Goal: Use online tool/utility: Utilize a website feature to perform a specific function

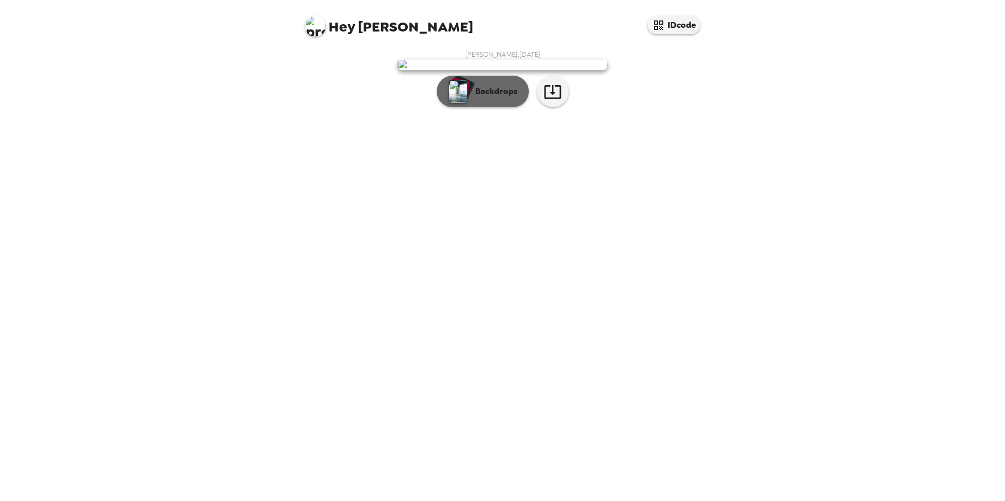
click at [496, 107] on button "Backdrops" at bounding box center [483, 92] width 92 height 32
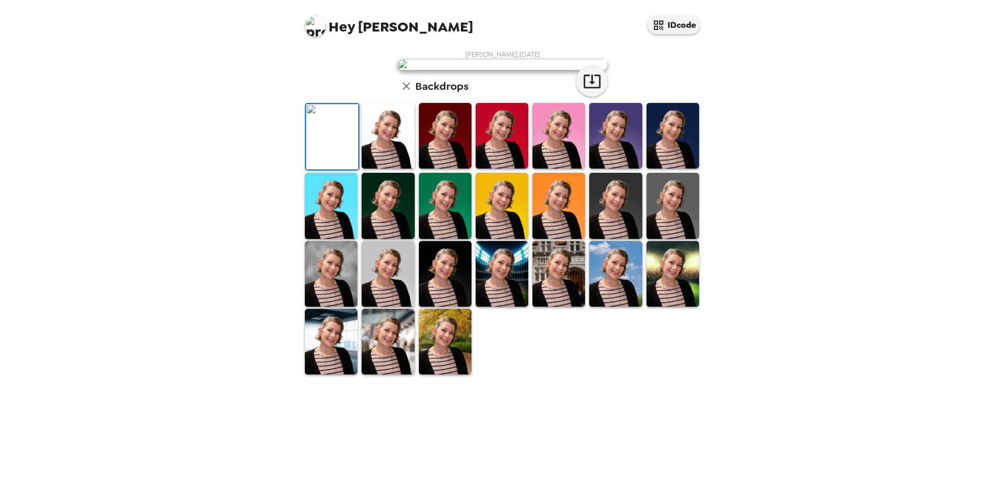
scroll to position [136, 0]
click at [618, 307] on img at bounding box center [615, 274] width 53 height 66
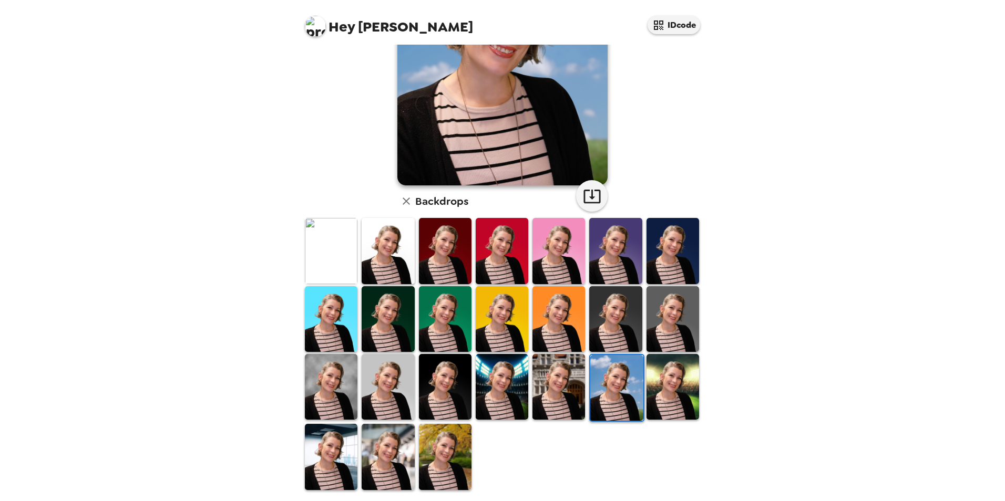
click at [443, 445] on img at bounding box center [445, 457] width 53 height 66
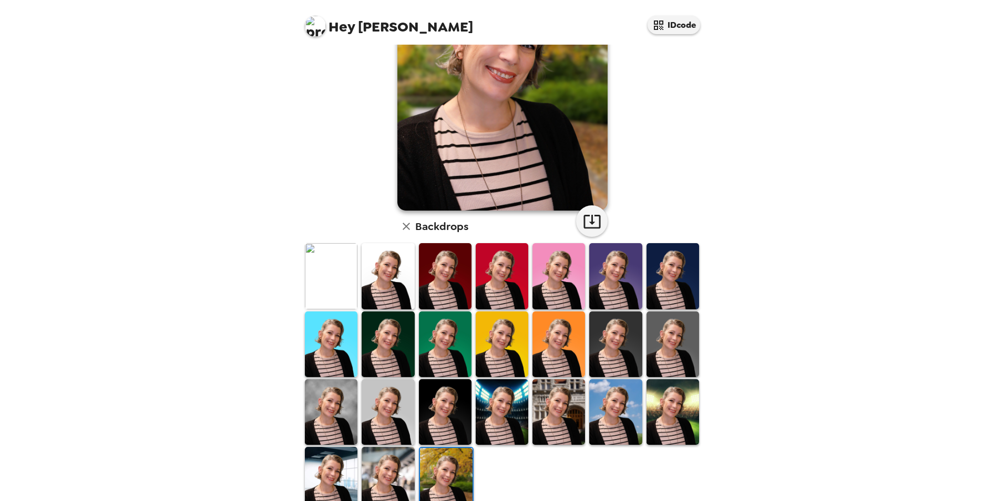
scroll to position [112, 0]
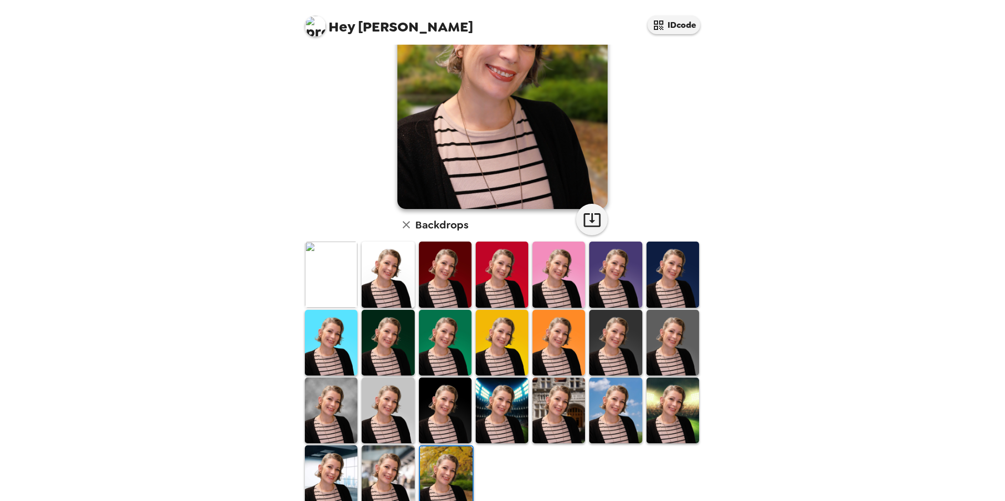
click at [393, 464] on img at bounding box center [388, 479] width 53 height 66
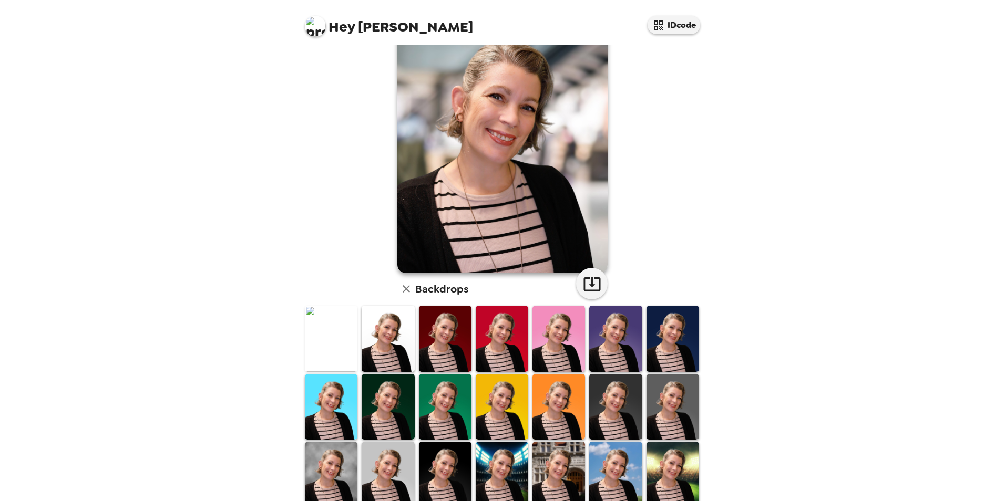
scroll to position [136, 0]
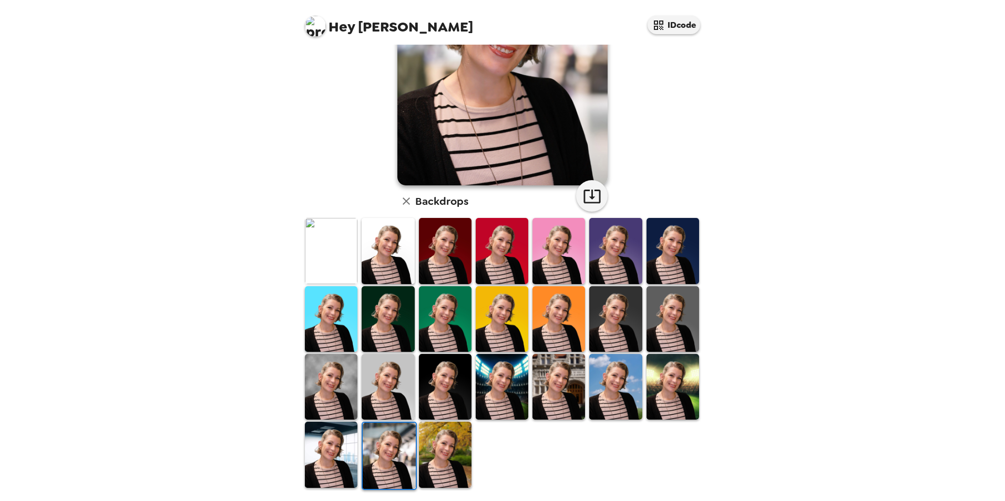
click at [314, 384] on img at bounding box center [331, 387] width 53 height 66
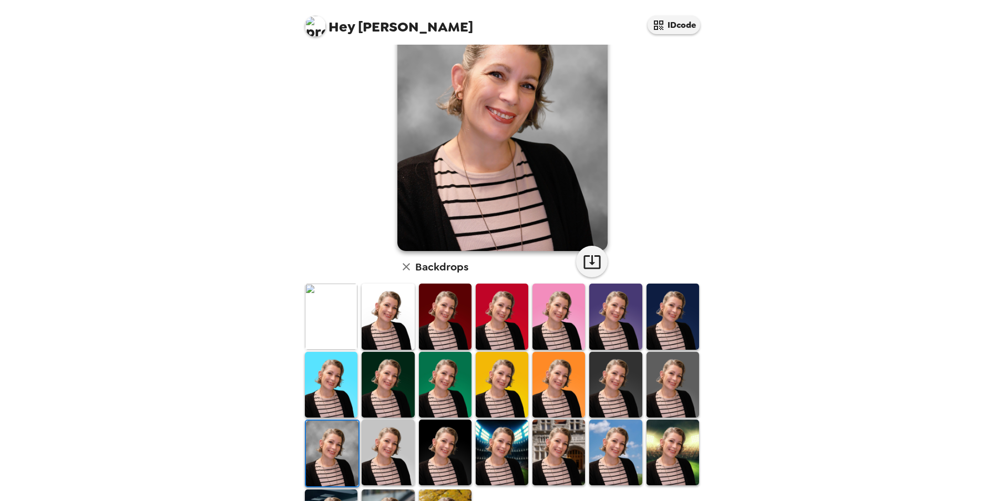
scroll to position [105, 0]
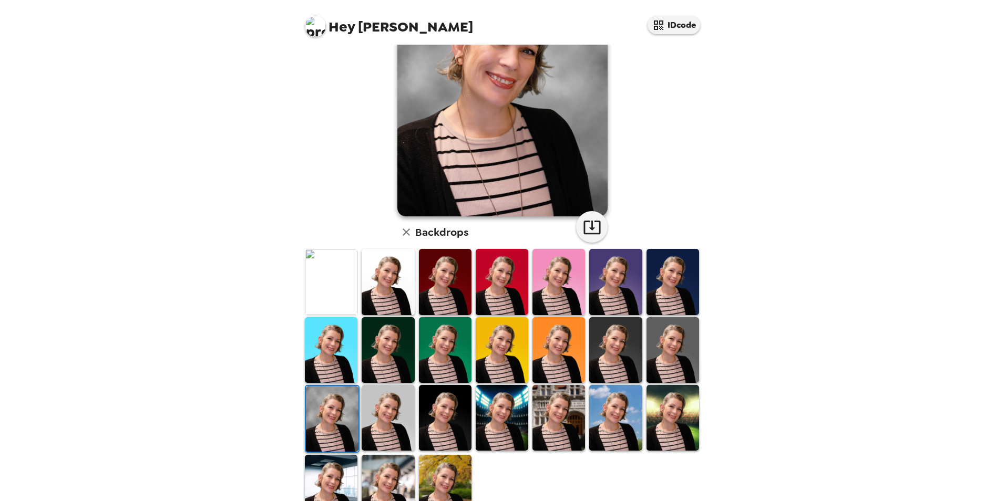
click at [621, 442] on img at bounding box center [615, 418] width 53 height 66
